Goal: Information Seeking & Learning: Learn about a topic

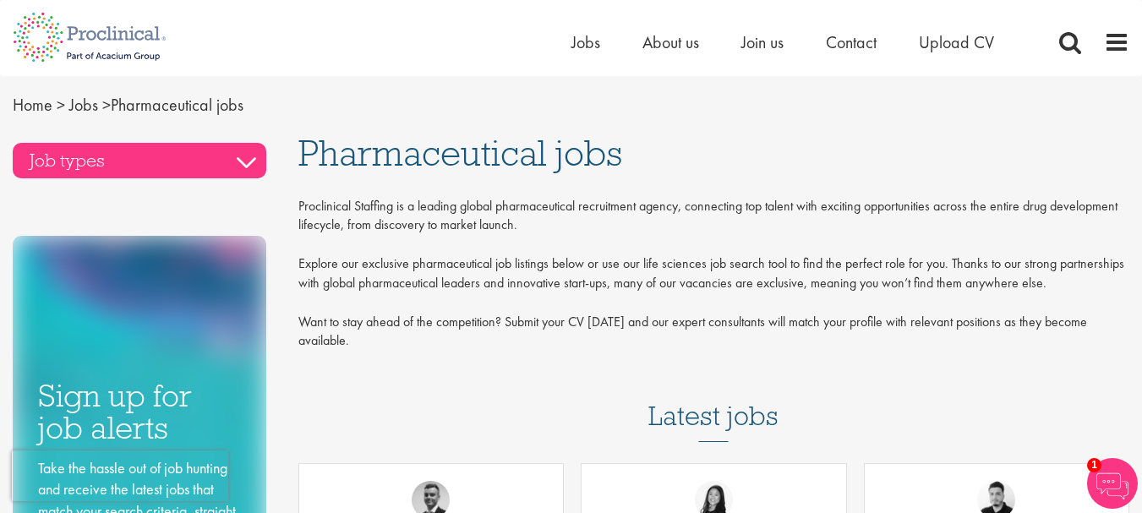
click at [244, 158] on h3 "Job types" at bounding box center [140, 161] width 254 height 36
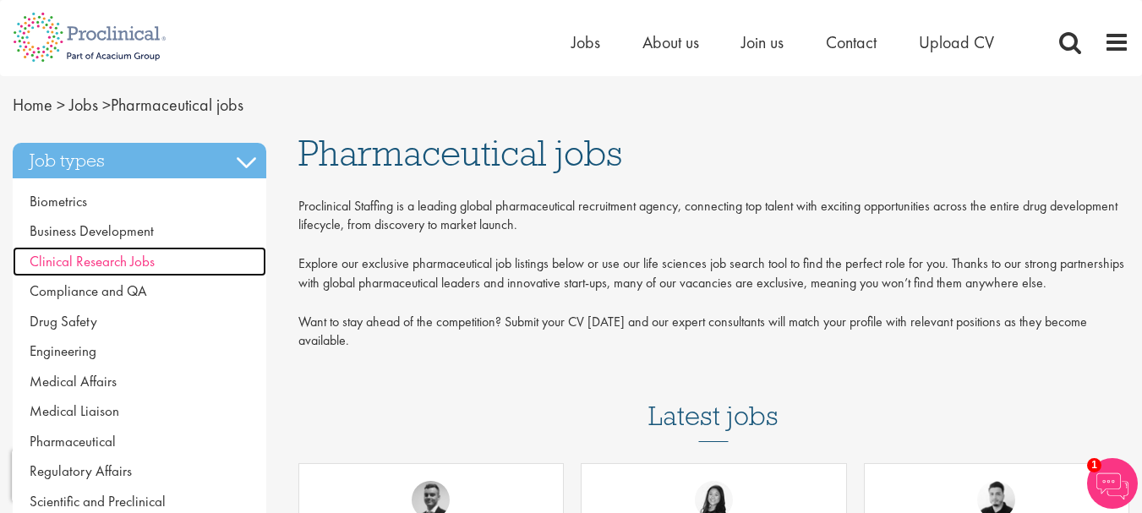
click at [100, 260] on span "Clinical Research Jobs" at bounding box center [92, 261] width 125 height 19
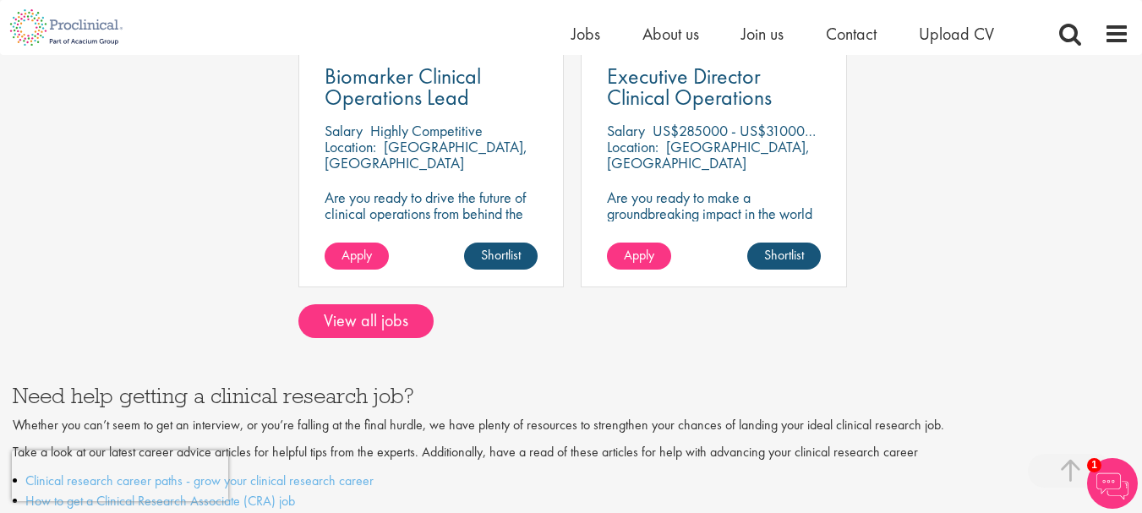
scroll to position [1528, 0]
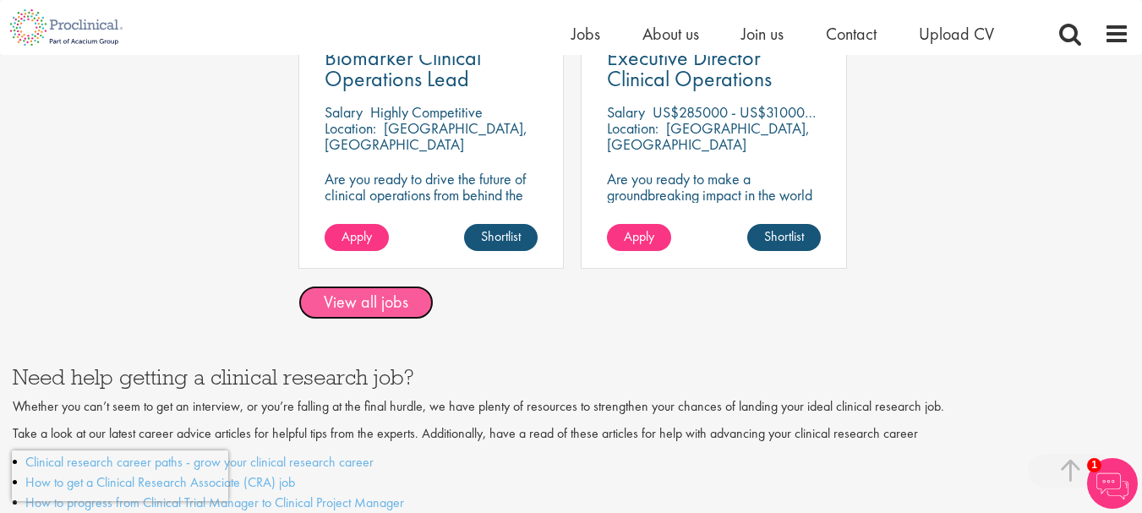
click at [353, 286] on link "View all jobs" at bounding box center [365, 303] width 135 height 34
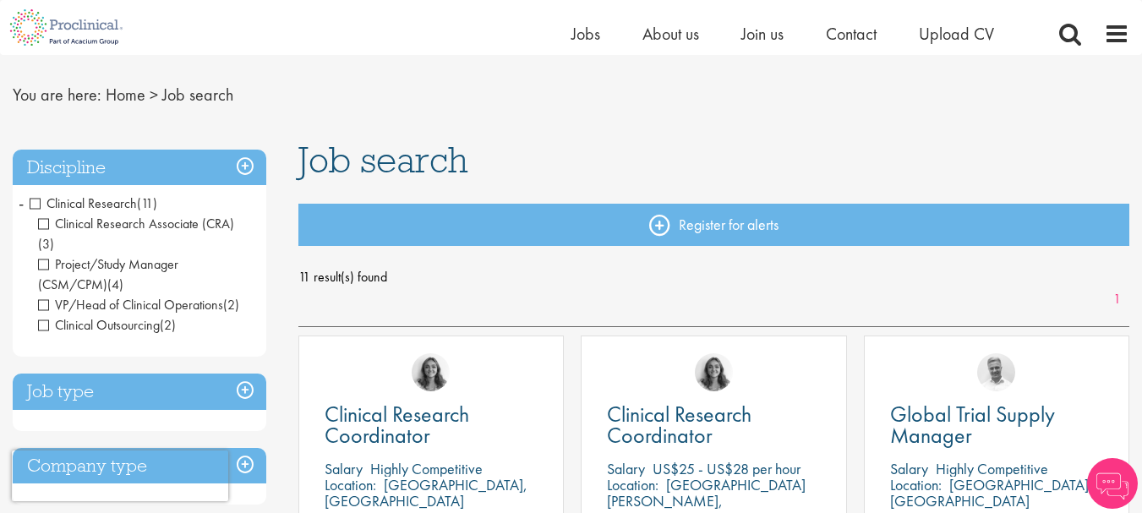
scroll to position [57, 0]
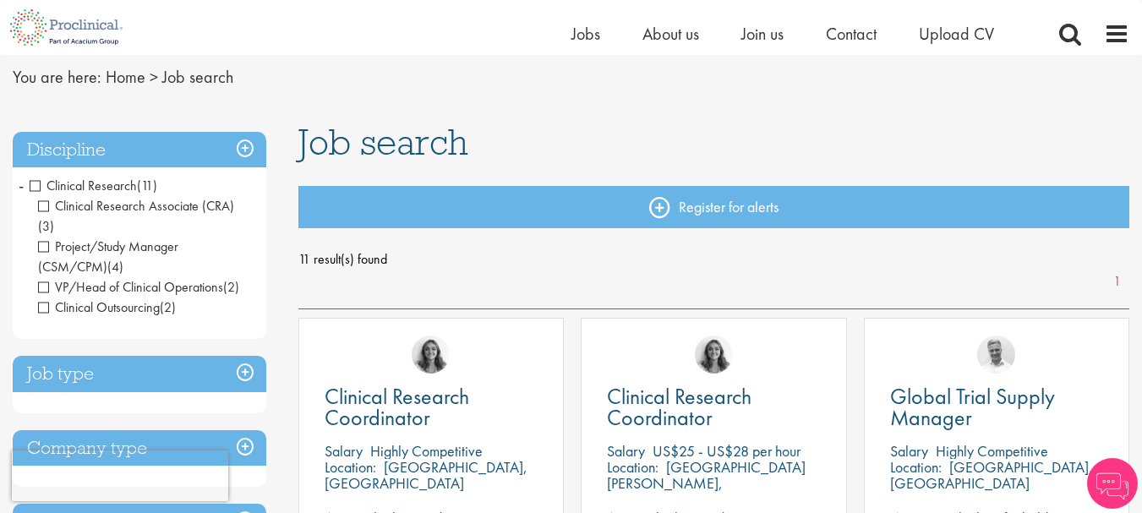
drag, startPoint x: 1147, startPoint y: 63, endPoint x: 1148, endPoint y: 79, distance: 16.9
click at [41, 204] on span "Clinical Research Associate (CRA)" at bounding box center [136, 206] width 196 height 18
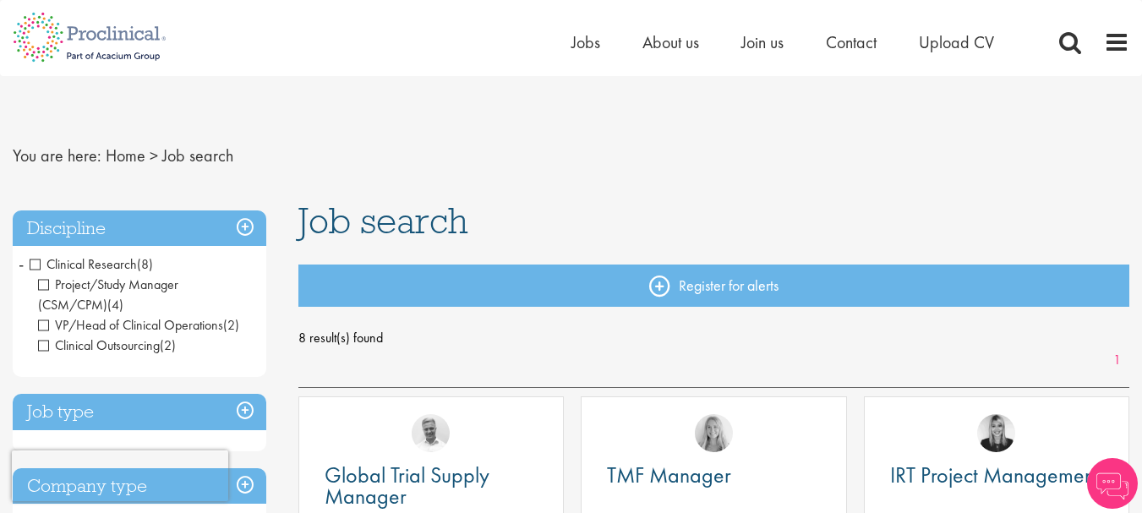
click at [42, 324] on span "VP/Head of Clinical Operations" at bounding box center [130, 325] width 185 height 18
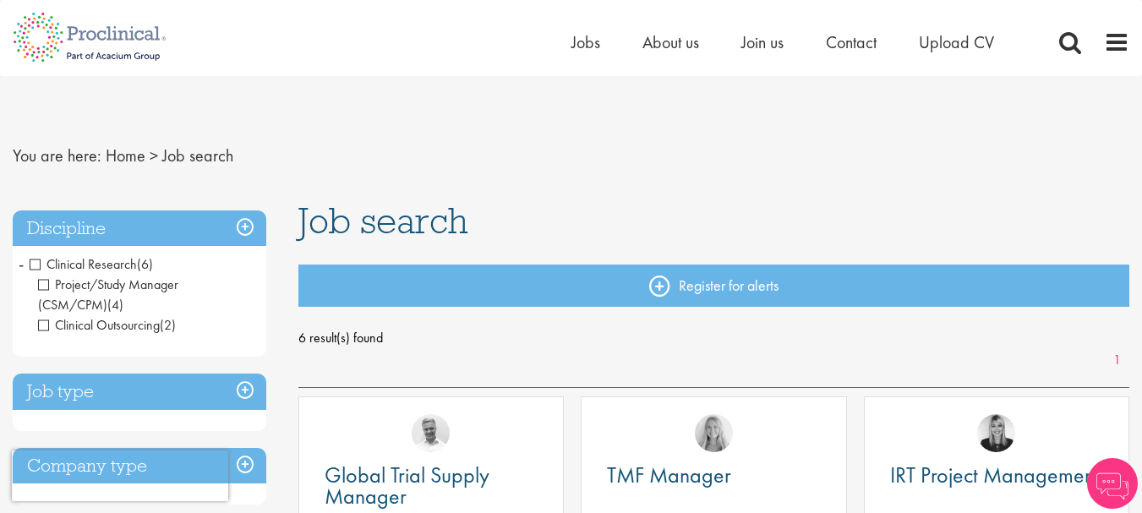
click at [45, 323] on span "Clinical Outsourcing" at bounding box center [99, 325] width 122 height 18
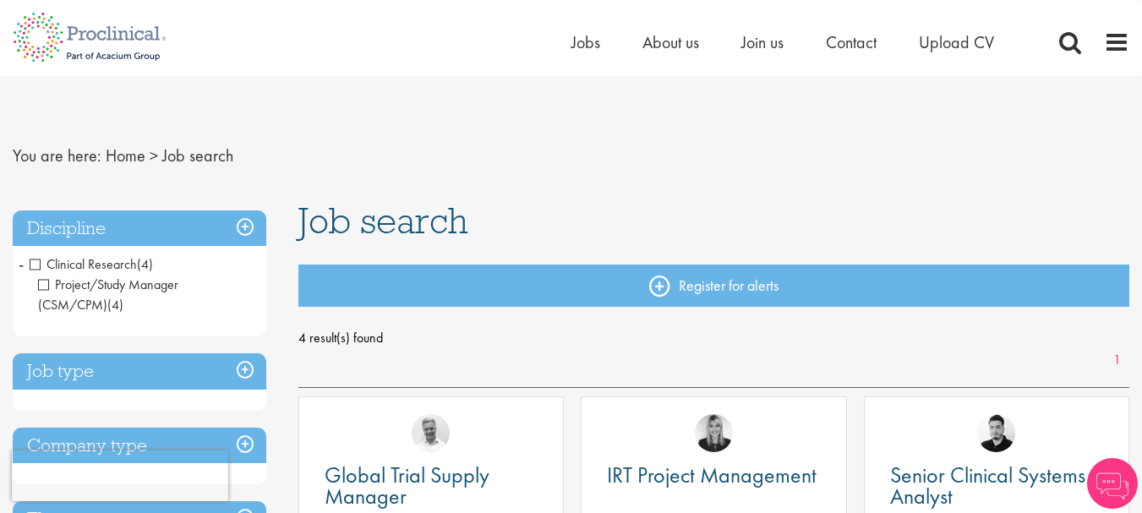
click at [249, 369] on h3 "Job type" at bounding box center [140, 371] width 254 height 36
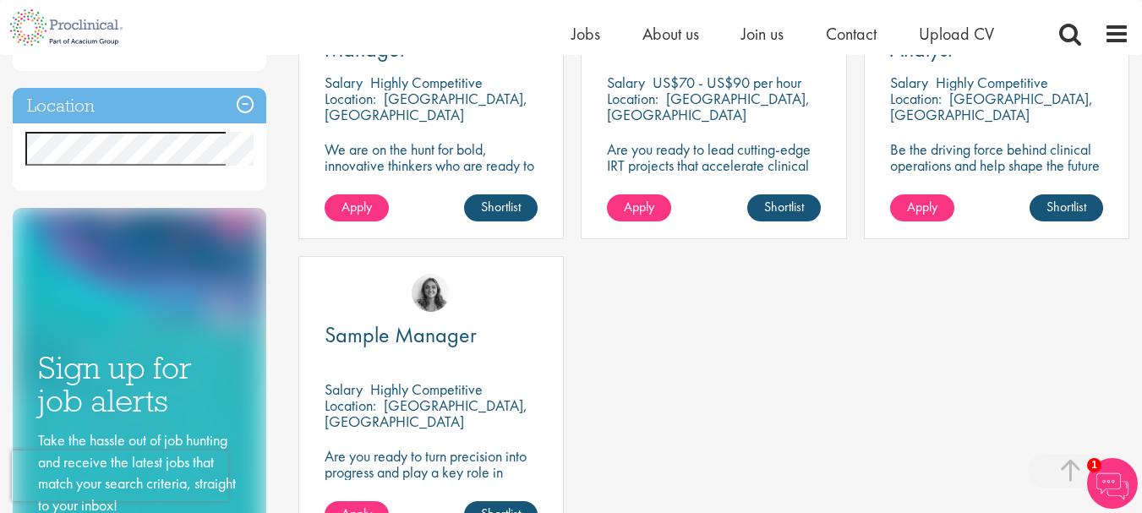
scroll to position [436, 0]
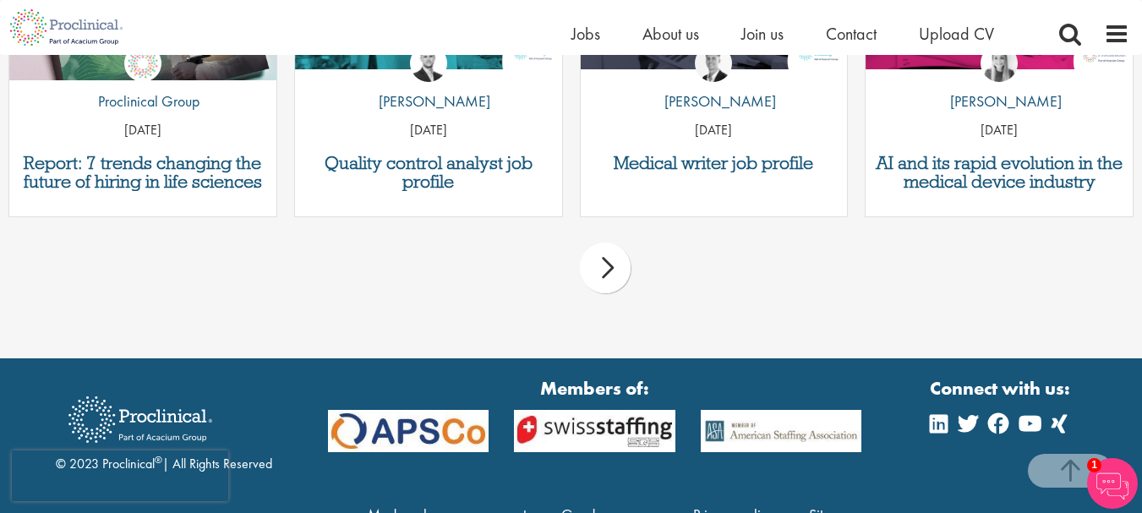
scroll to position [1293, 0]
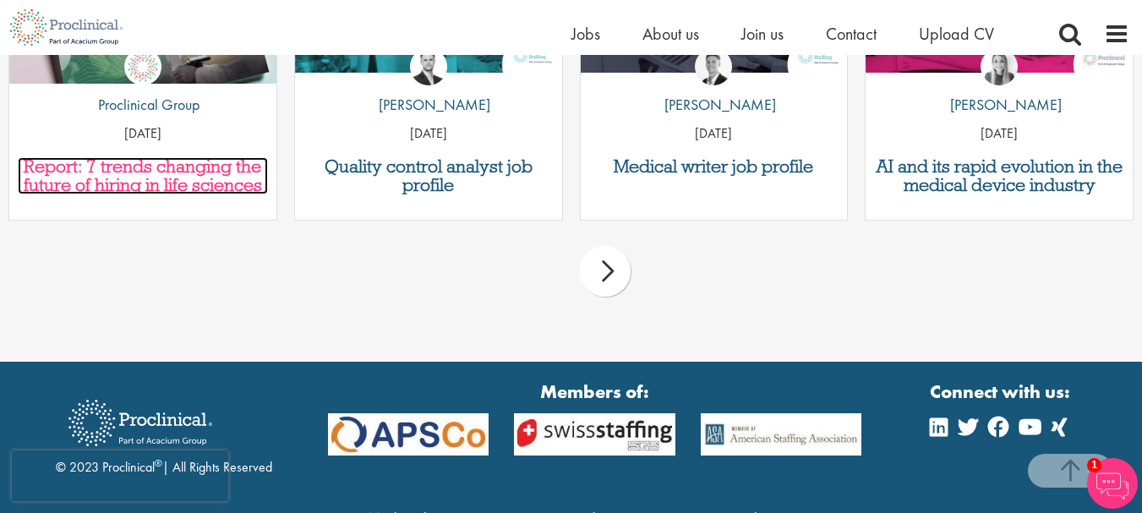
click at [130, 182] on h3 "Report: 7 trends changing the future of hiring in life sciences" at bounding box center [143, 175] width 250 height 37
